Goal: Task Accomplishment & Management: Use online tool/utility

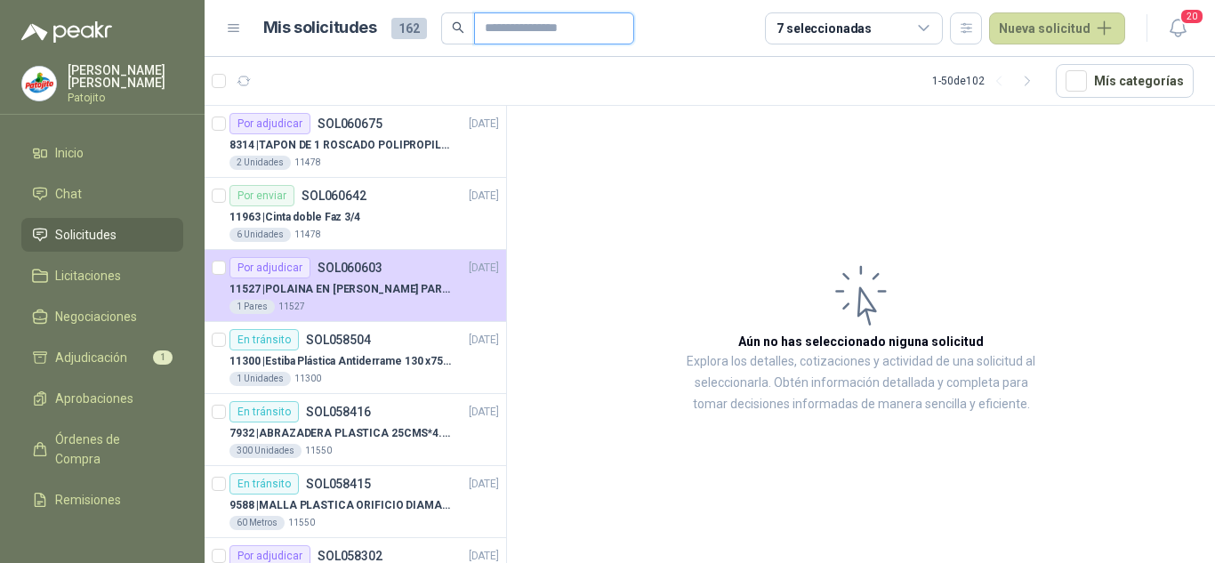
click at [595, 14] on input "text" at bounding box center [547, 28] width 124 height 30
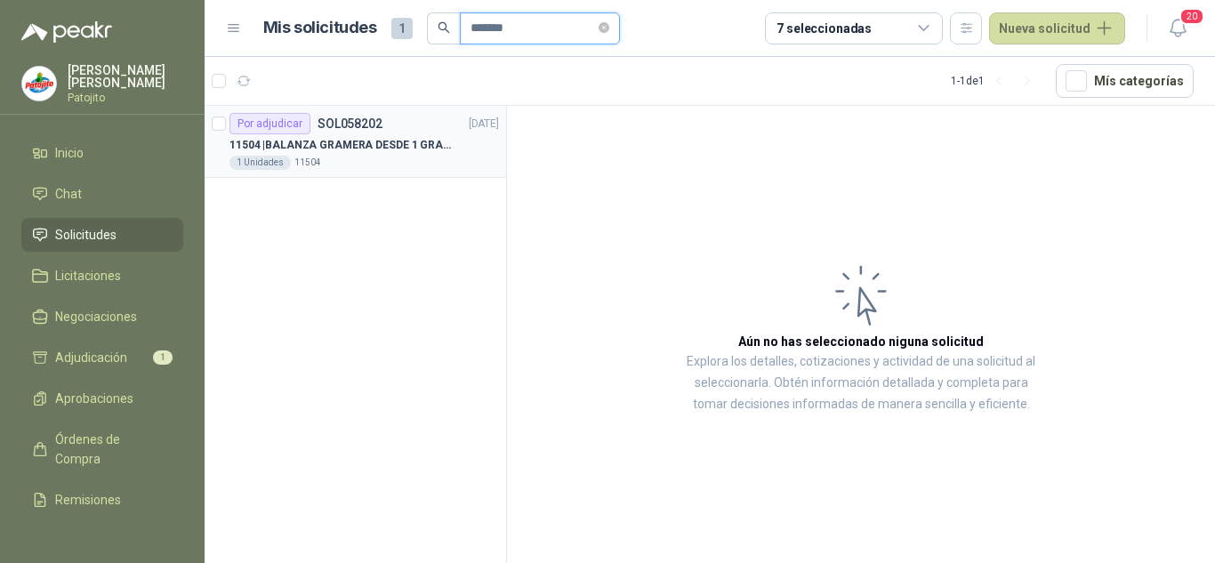
type input "*******"
click at [348, 147] on p "11504 | BALANZA GRAMERA DESDE 1 GRAMO HASTA 5 GRAMOS" at bounding box center [339, 145] width 221 height 17
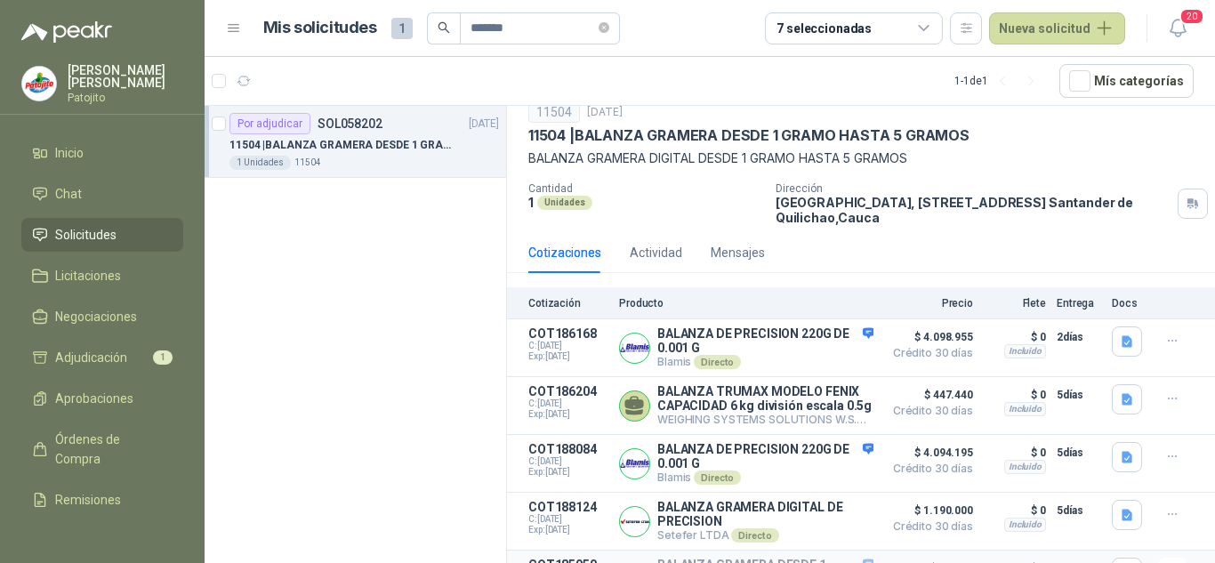
scroll to position [125, 0]
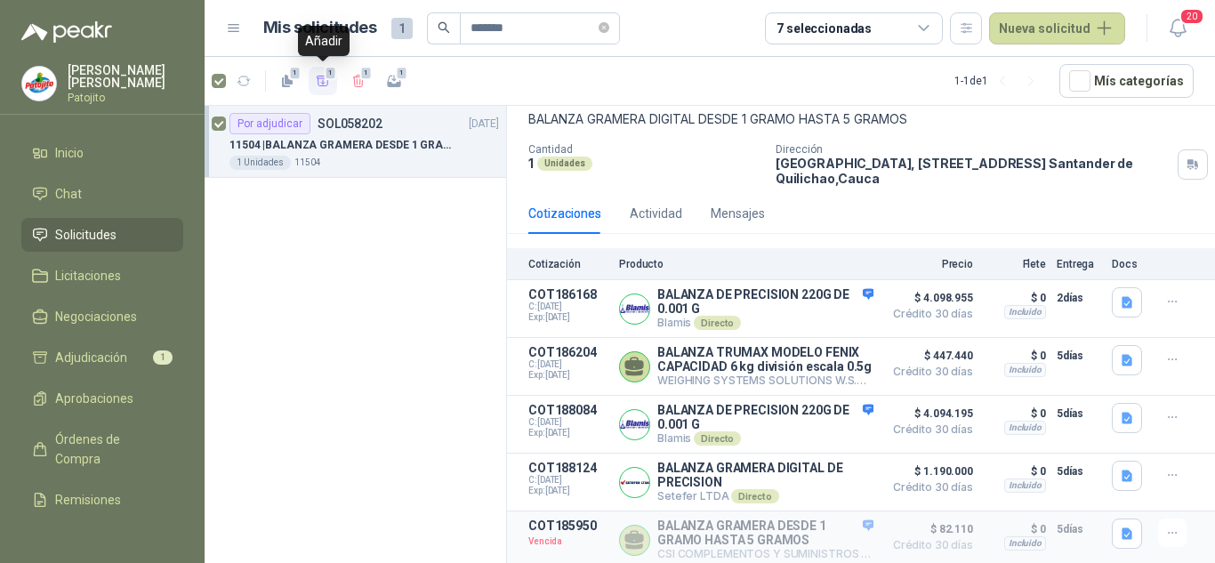
click at [314, 80] on button "1" at bounding box center [323, 81] width 28 height 28
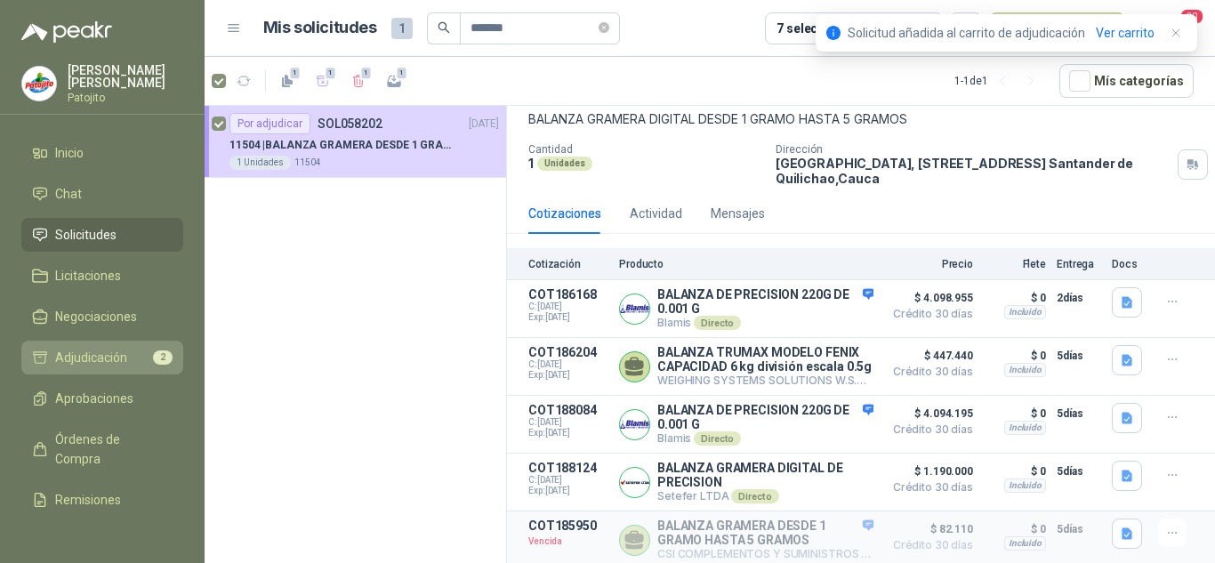
click at [110, 351] on span "Adjudicación" at bounding box center [91, 358] width 72 height 20
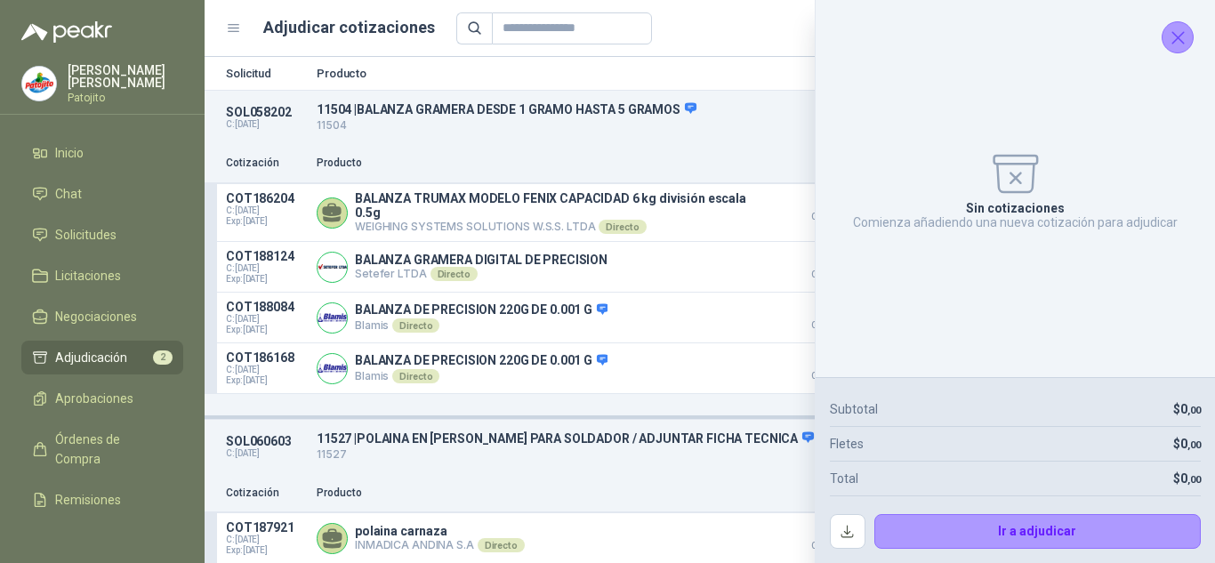
click at [1192, 33] on button "Cerrar" at bounding box center [1177, 37] width 32 height 32
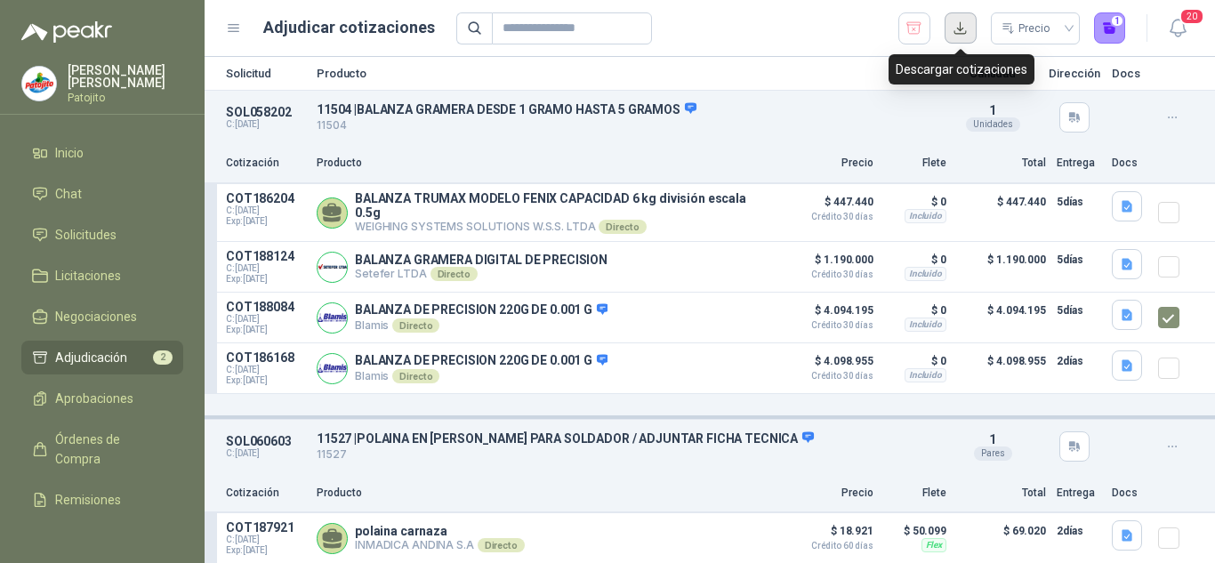
click at [958, 33] on button "button" at bounding box center [960, 28] width 32 height 32
